Goal: Transaction & Acquisition: Download file/media

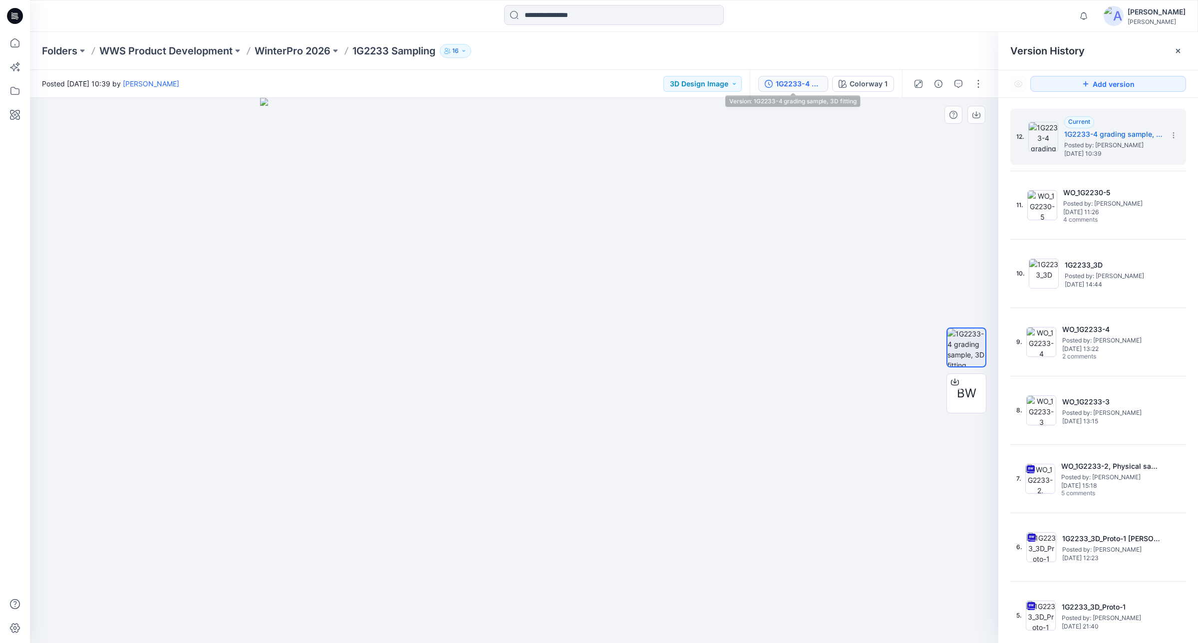
click at [847, 319] on div at bounding box center [514, 370] width 968 height 545
click at [315, 44] on p "WinterPro 2026" at bounding box center [293, 51] width 76 height 14
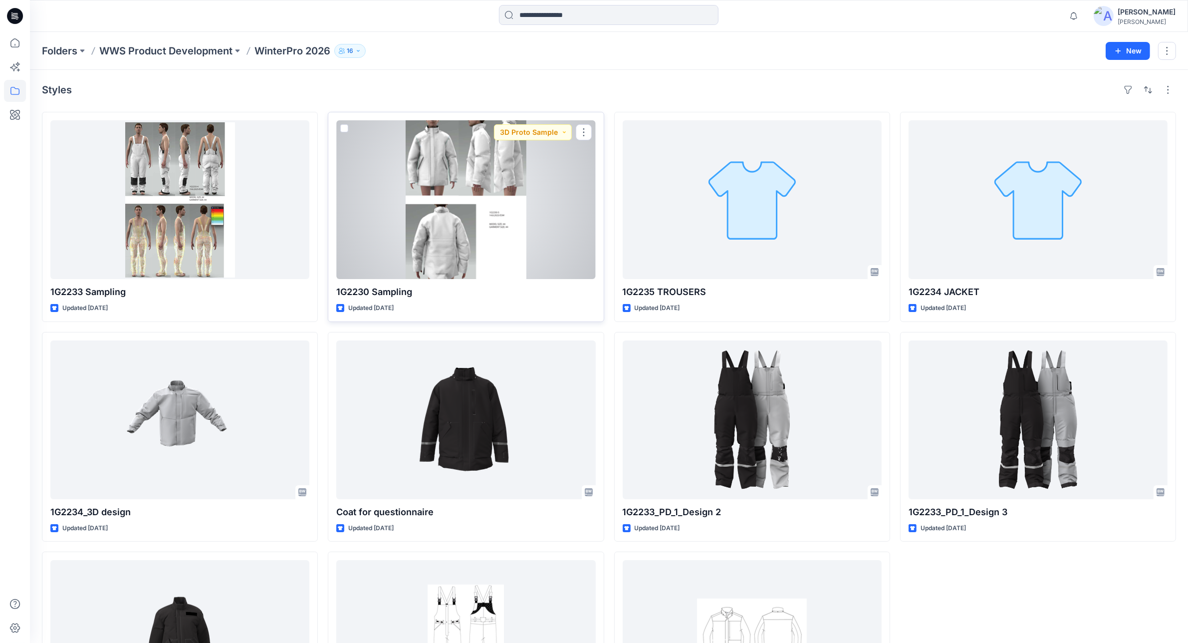
click at [483, 220] on div at bounding box center [465, 199] width 259 height 159
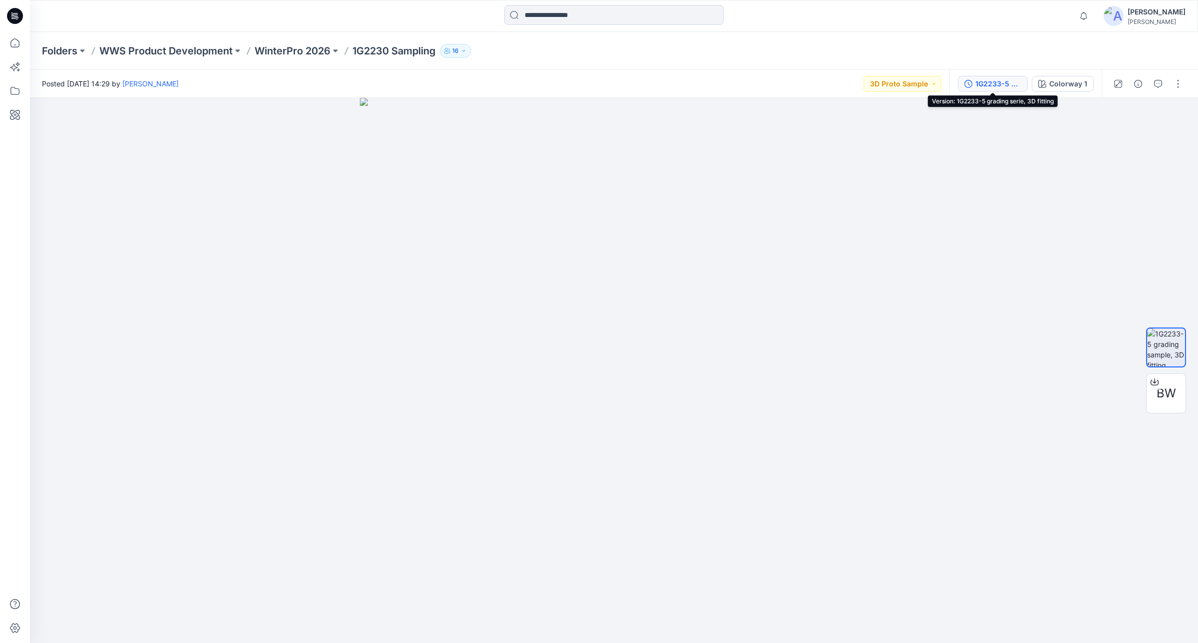
click at [1007, 83] on div "1G2233-5 grading serie, 3D fitting" at bounding box center [998, 83] width 46 height 11
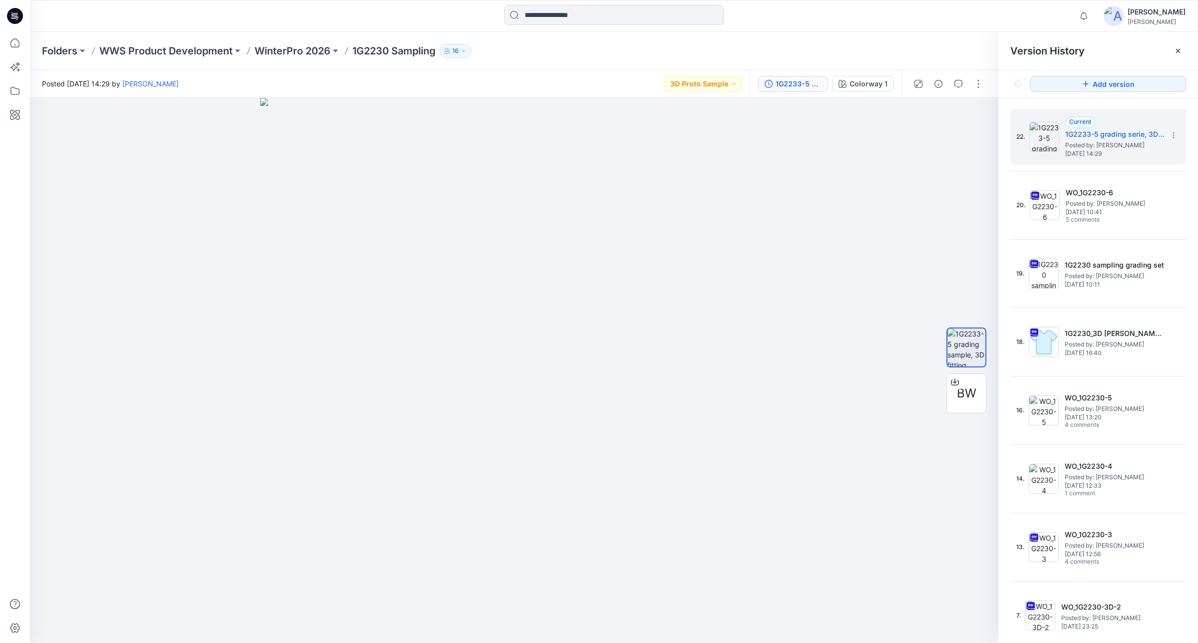
click at [863, 25] on div at bounding box center [614, 16] width 584 height 22
click at [971, 401] on span "BW" at bounding box center [966, 393] width 19 height 18
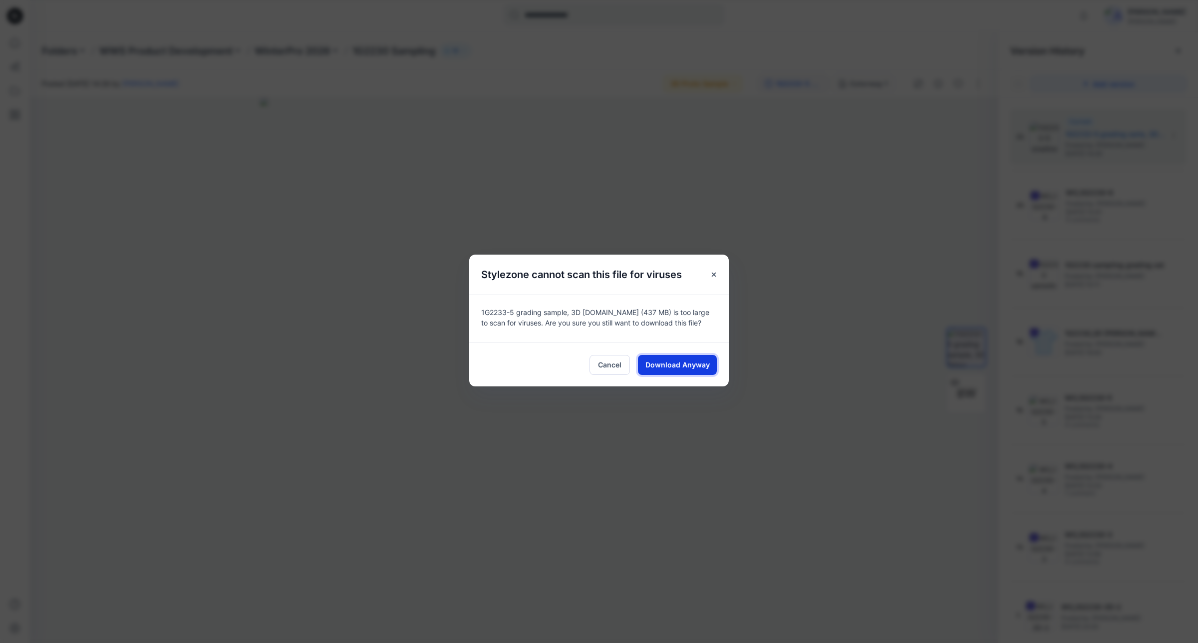
click at [672, 372] on button "Download Anyway" at bounding box center [677, 365] width 79 height 20
